Goal: Information Seeking & Learning: Learn about a topic

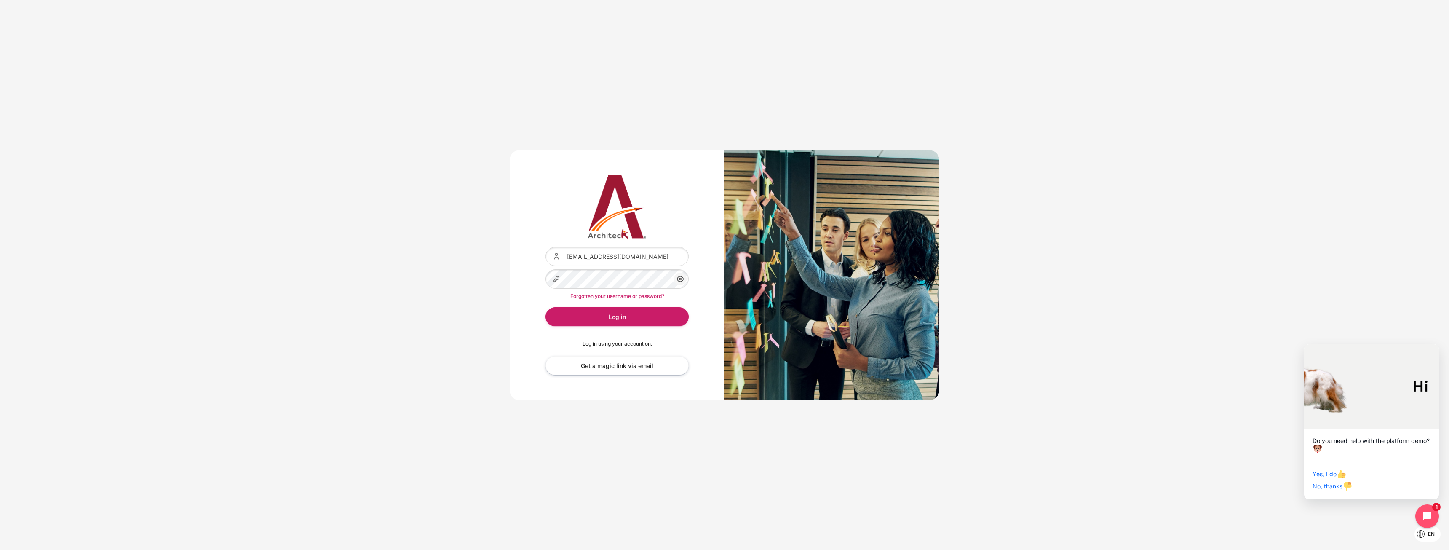
click at [545, 269] on div "Content" at bounding box center [545, 269] width 0 height 0
click at [611, 321] on button "Log in" at bounding box center [616, 316] width 143 height 19
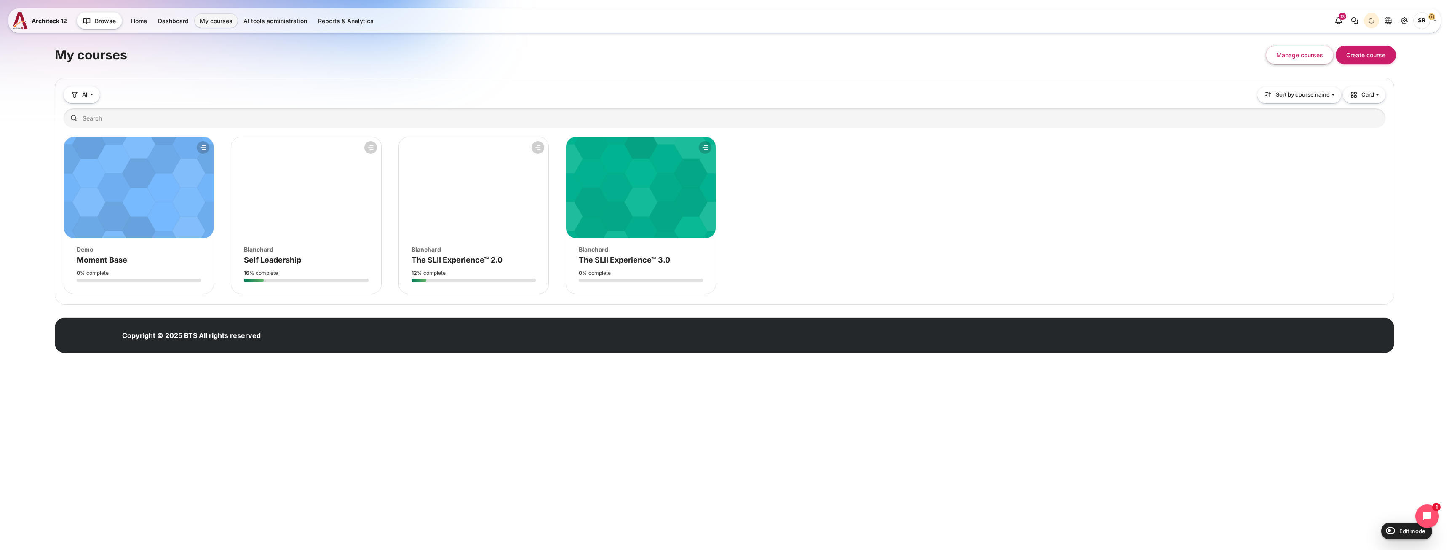
click at [612, 203] on figure "Course overview" at bounding box center [641, 187] width 150 height 101
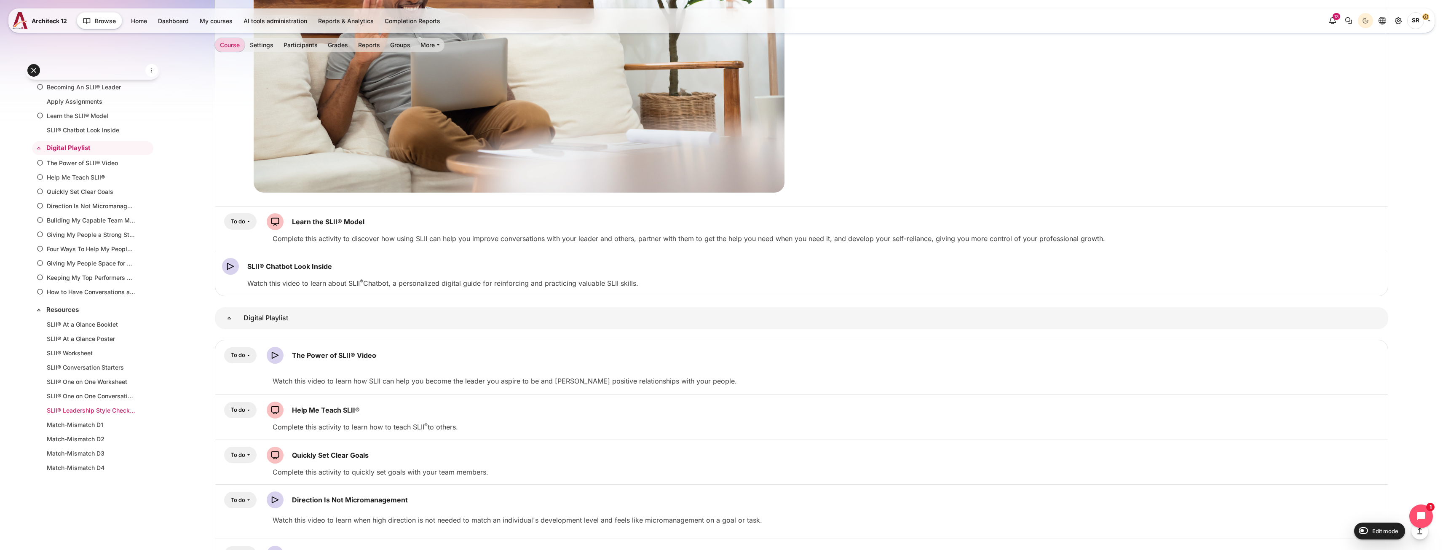
scroll to position [3033, 0]
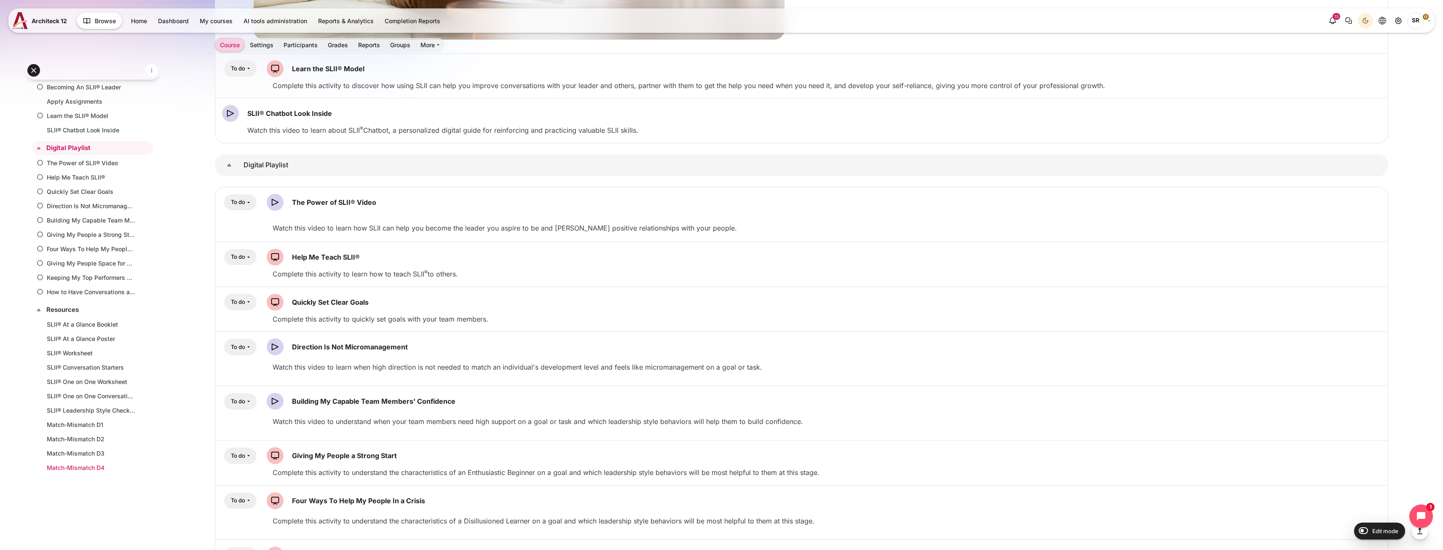
click at [85, 467] on link "Match-Mismatch D4" at bounding box center [91, 467] width 88 height 9
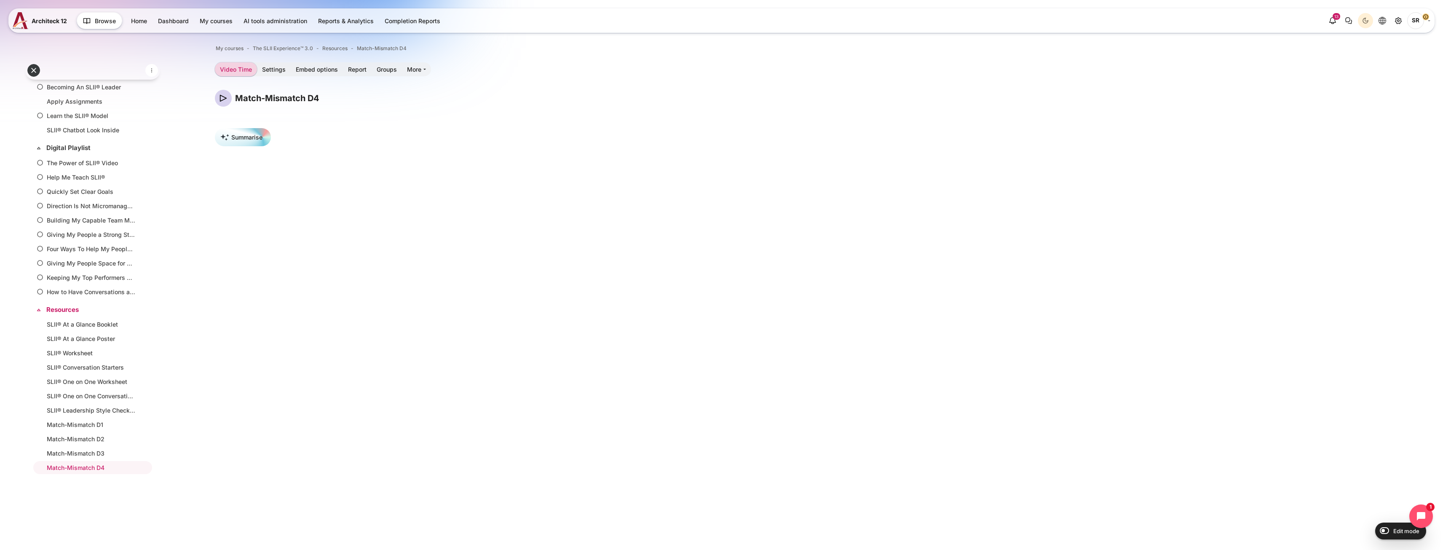
click at [60, 307] on link "Resources" at bounding box center [91, 310] width 91 height 10
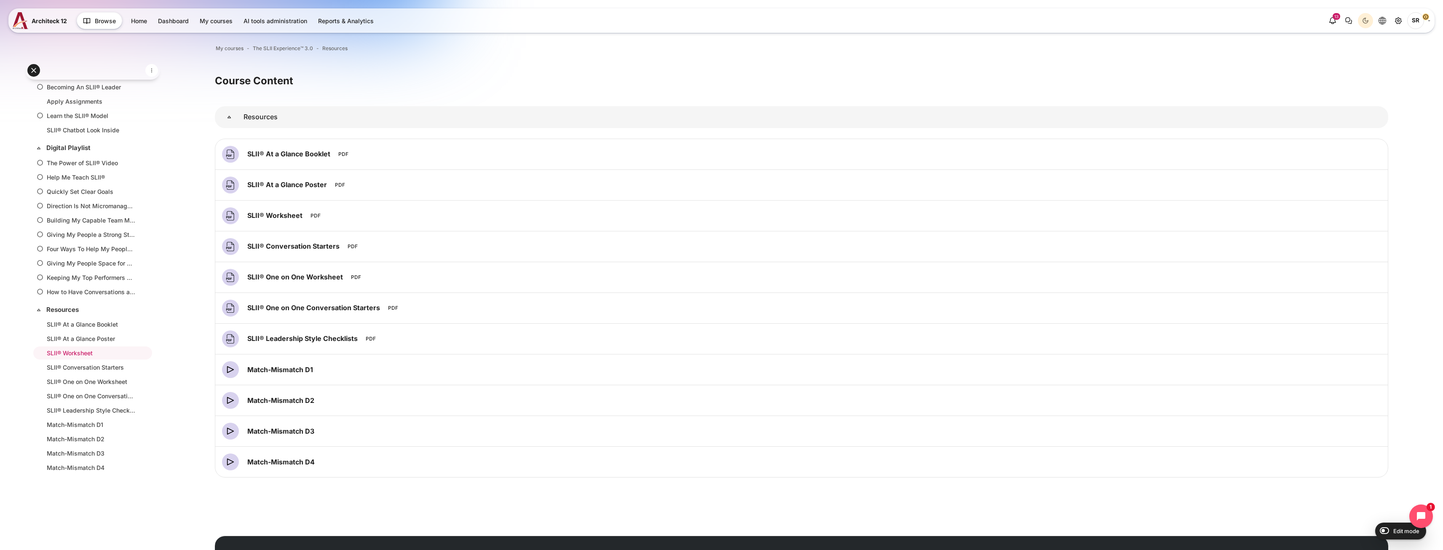
scroll to position [44, 0]
